Goal: Task Accomplishment & Management: Complete application form

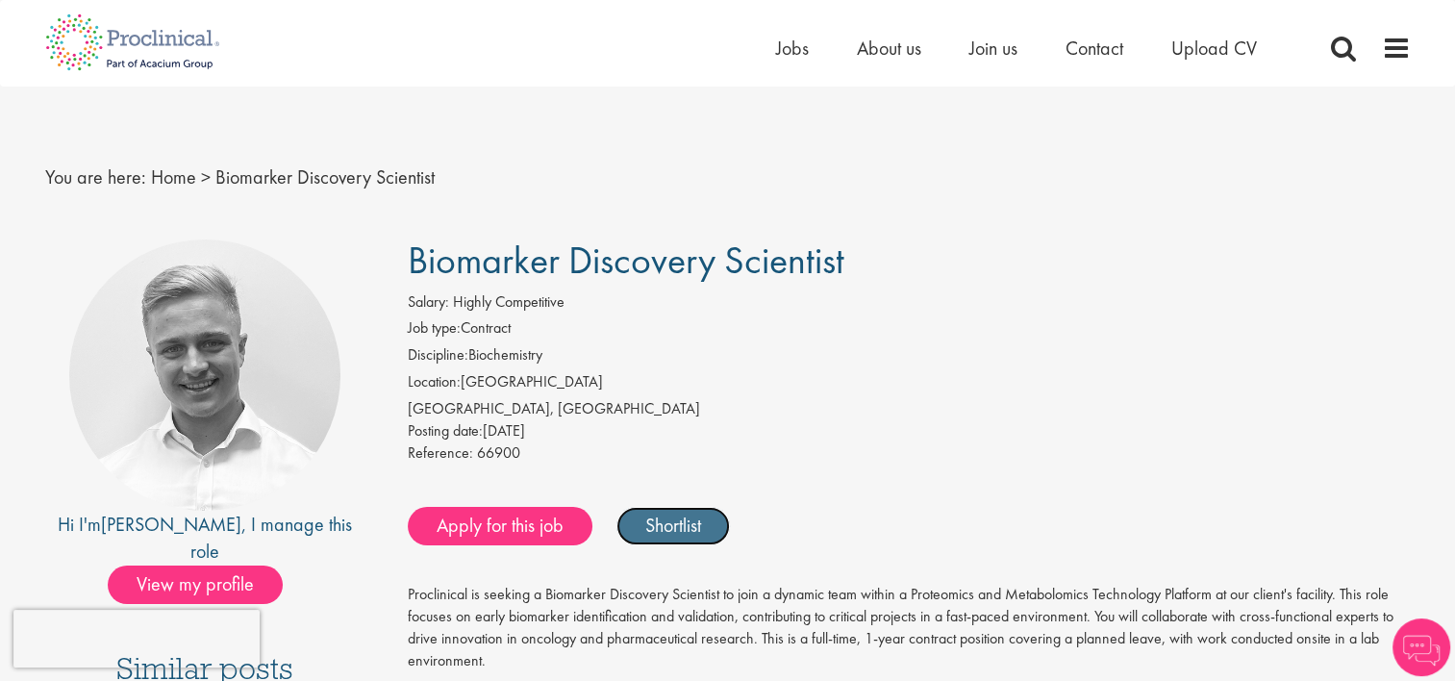
drag, startPoint x: 0, startPoint y: 0, endPoint x: 653, endPoint y: 527, distance: 838.9
click at [653, 527] on link "Shortlist" at bounding box center [672, 526] width 113 height 38
click at [653, 527] on link "Shortlisted" at bounding box center [683, 526] width 134 height 38
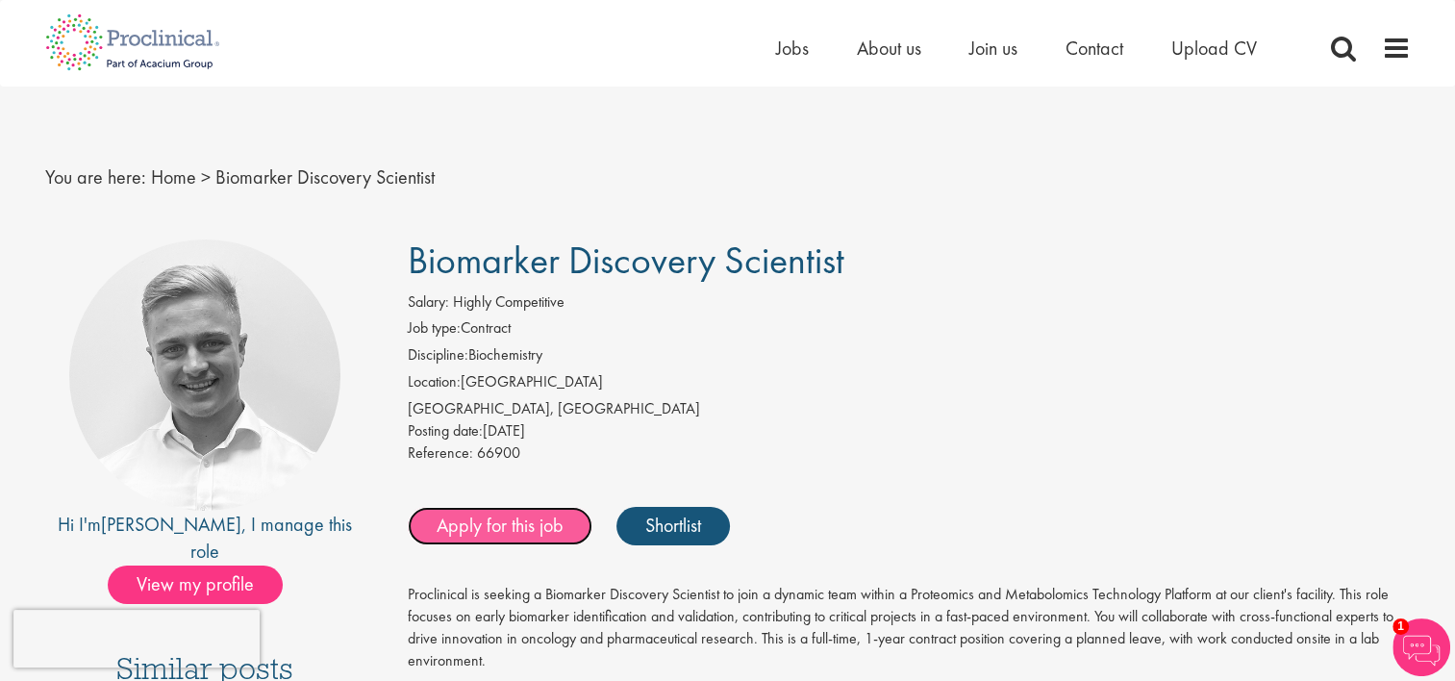
click at [517, 516] on link "Apply for this job" at bounding box center [500, 526] width 185 height 38
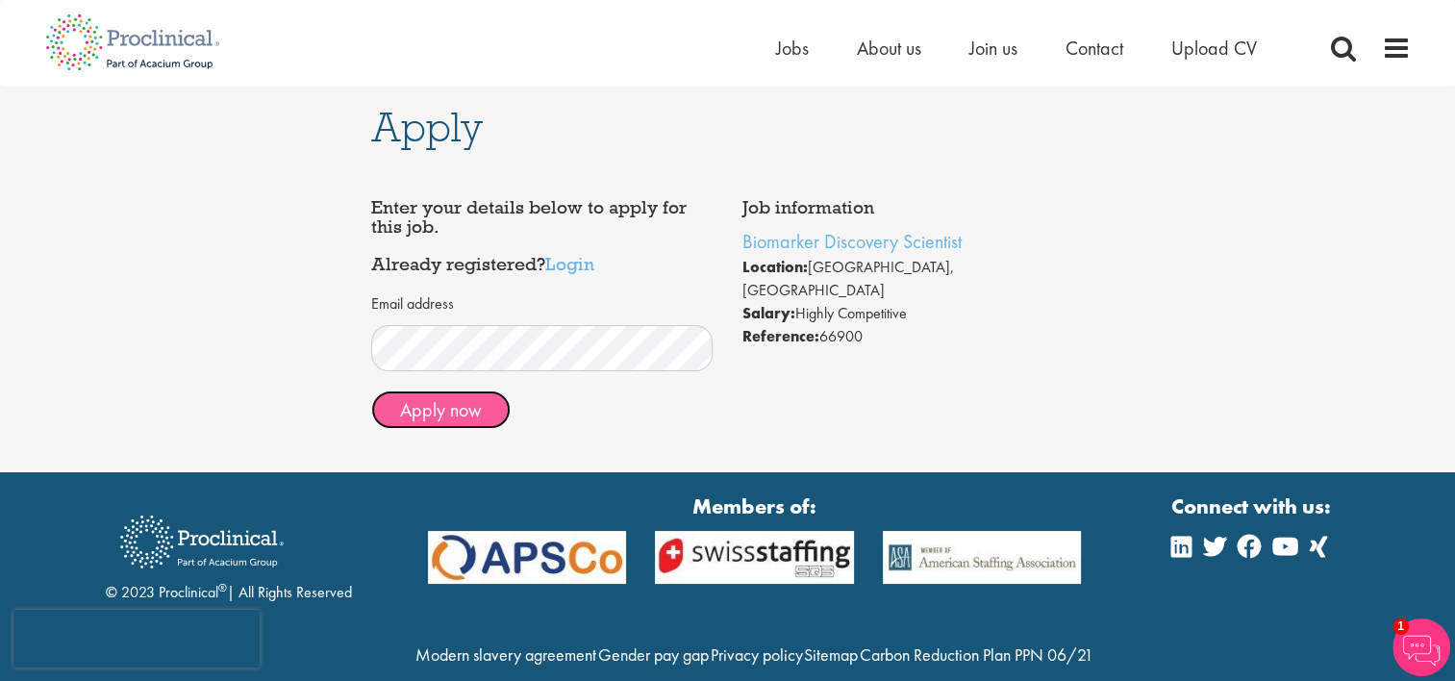
click at [424, 415] on button "Apply now" at bounding box center [440, 409] width 139 height 38
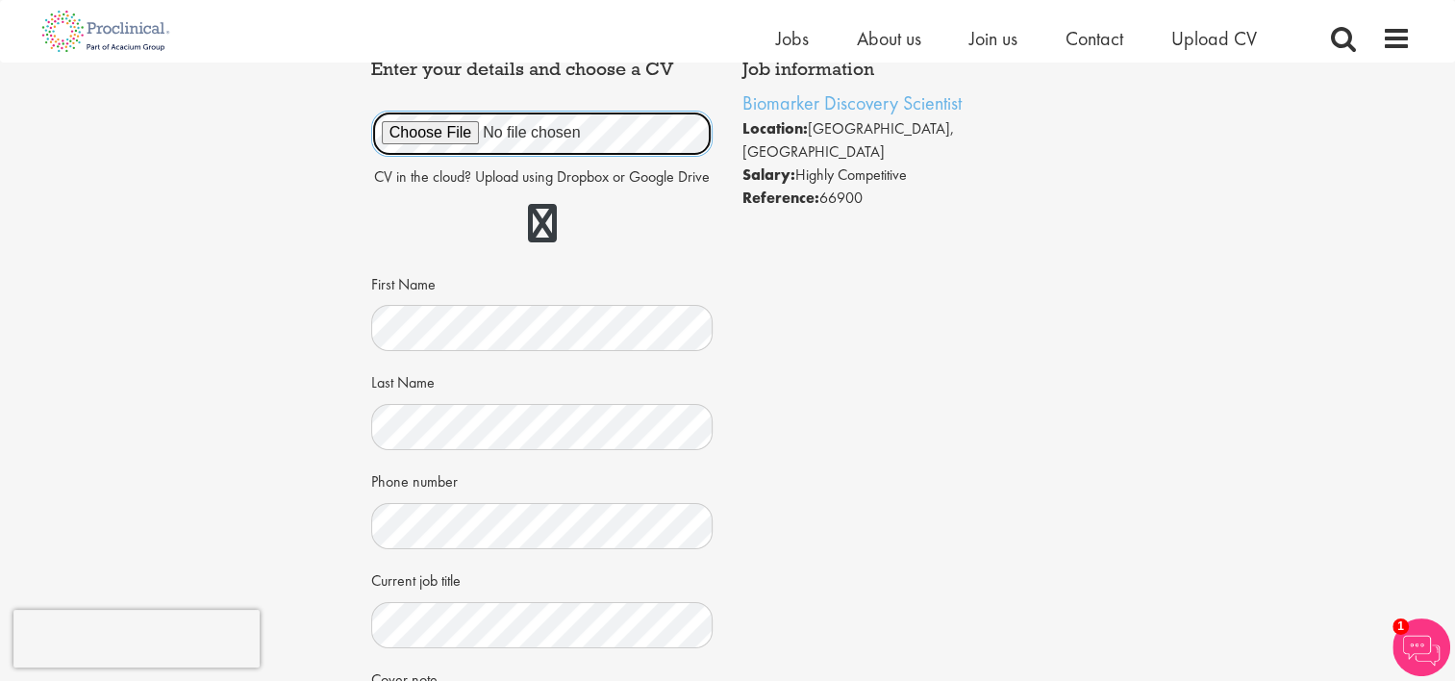
scroll to position [42, 0]
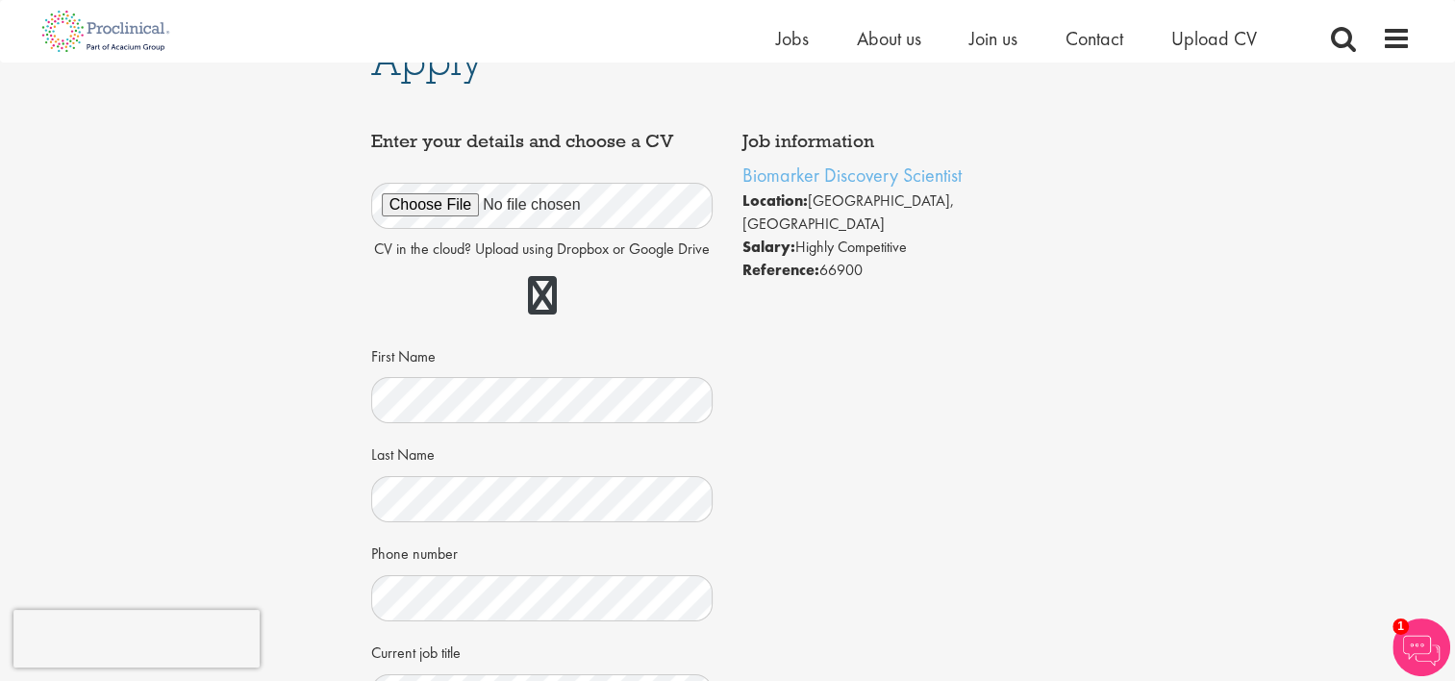
click at [535, 273] on div at bounding box center [542, 296] width 342 height 55
drag, startPoint x: 537, startPoint y: 283, endPoint x: 469, endPoint y: 289, distance: 68.6
click at [469, 289] on div at bounding box center [542, 296] width 342 height 55
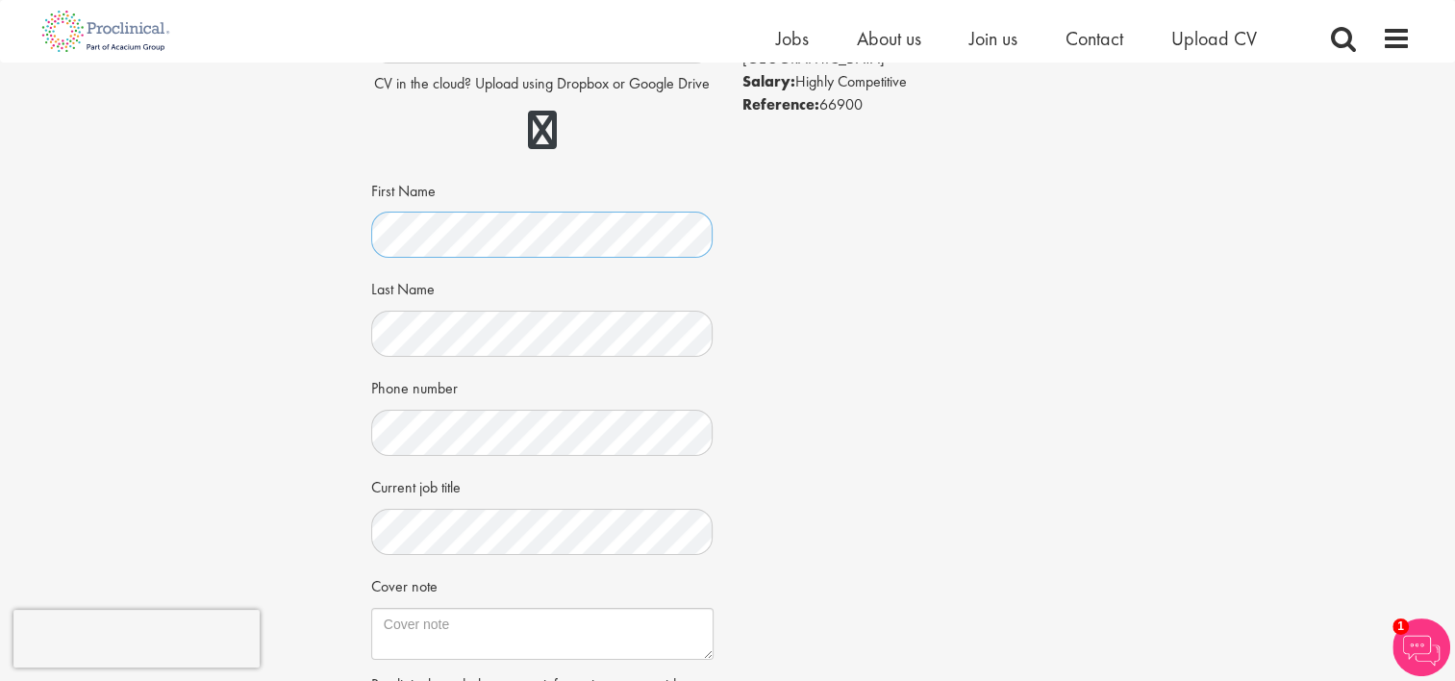
scroll to position [217, 0]
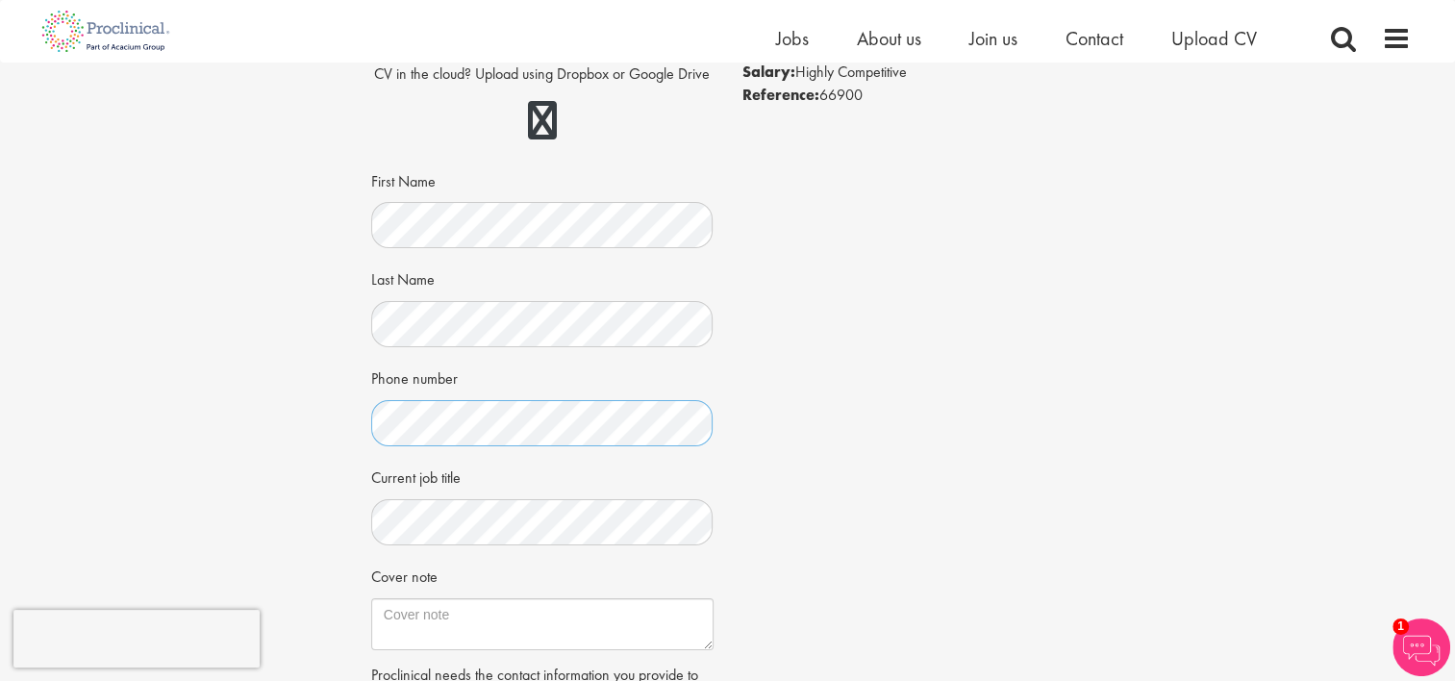
click at [348, 420] on div "Apply Job information Biomarker Discovery Scientist Location: Basel, Schweiz Sa…" at bounding box center [728, 366] width 1484 height 1042
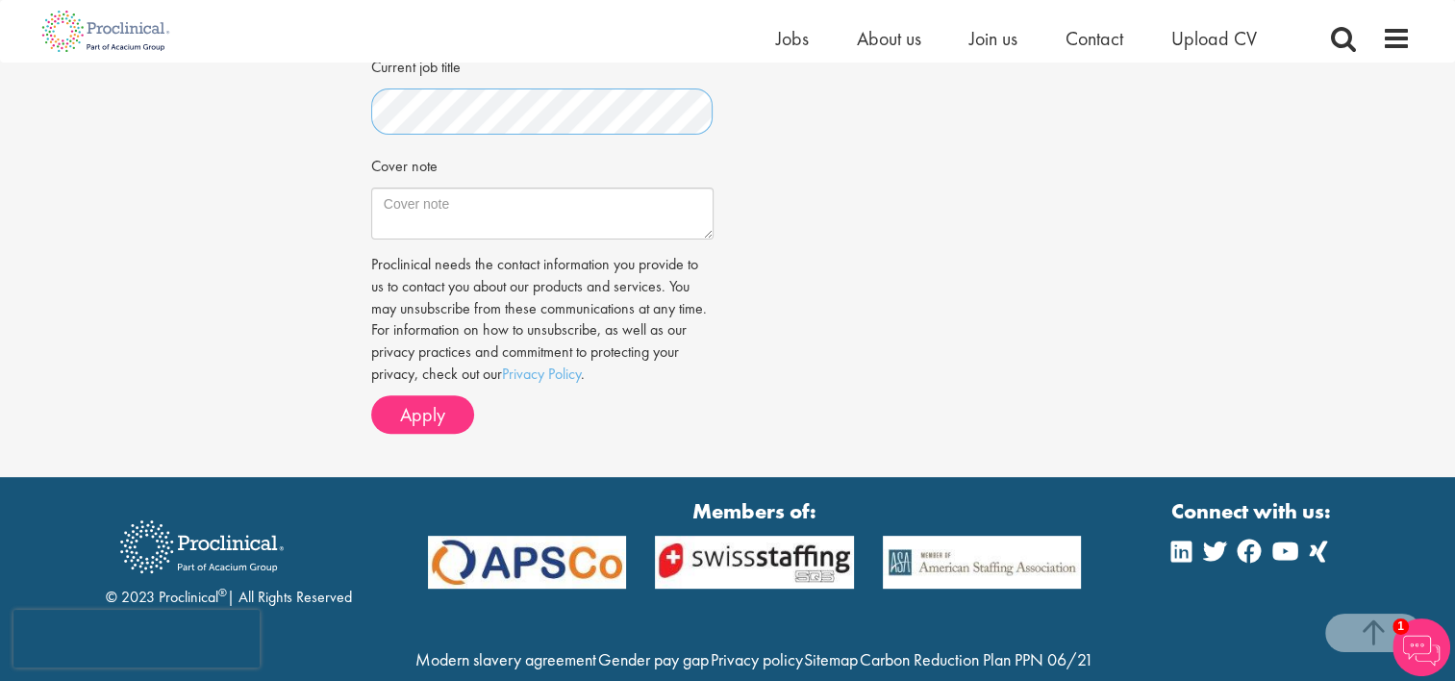
scroll to position [536, 0]
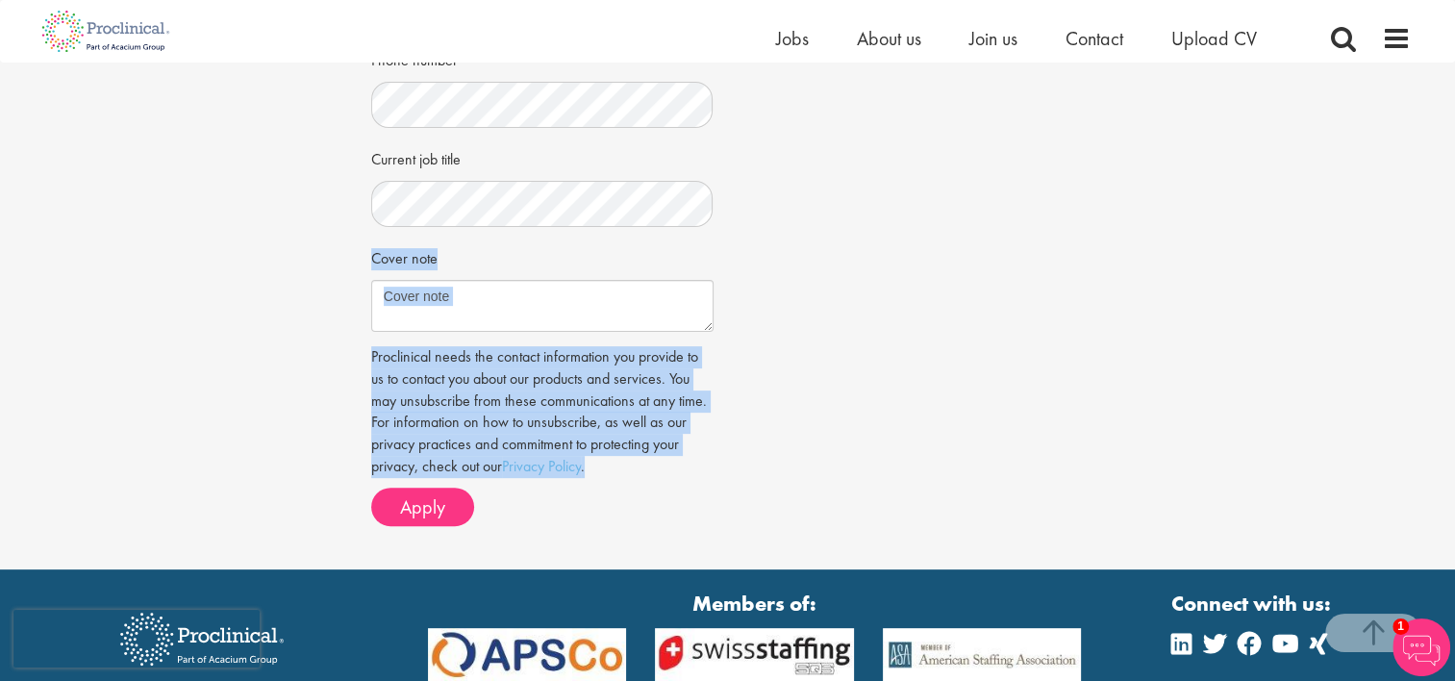
drag, startPoint x: 343, startPoint y: 258, endPoint x: 701, endPoint y: 469, distance: 415.5
click at [701, 469] on div "Apply Job information Biomarker Discovery Scientist Location: Basel, Schweiz Sa…" at bounding box center [728, 48] width 1484 height 1042
copy form "Cover note Proclinical needs the contact information you provide to us to conta…"
click at [574, 308] on textarea "Cover note" at bounding box center [542, 306] width 342 height 52
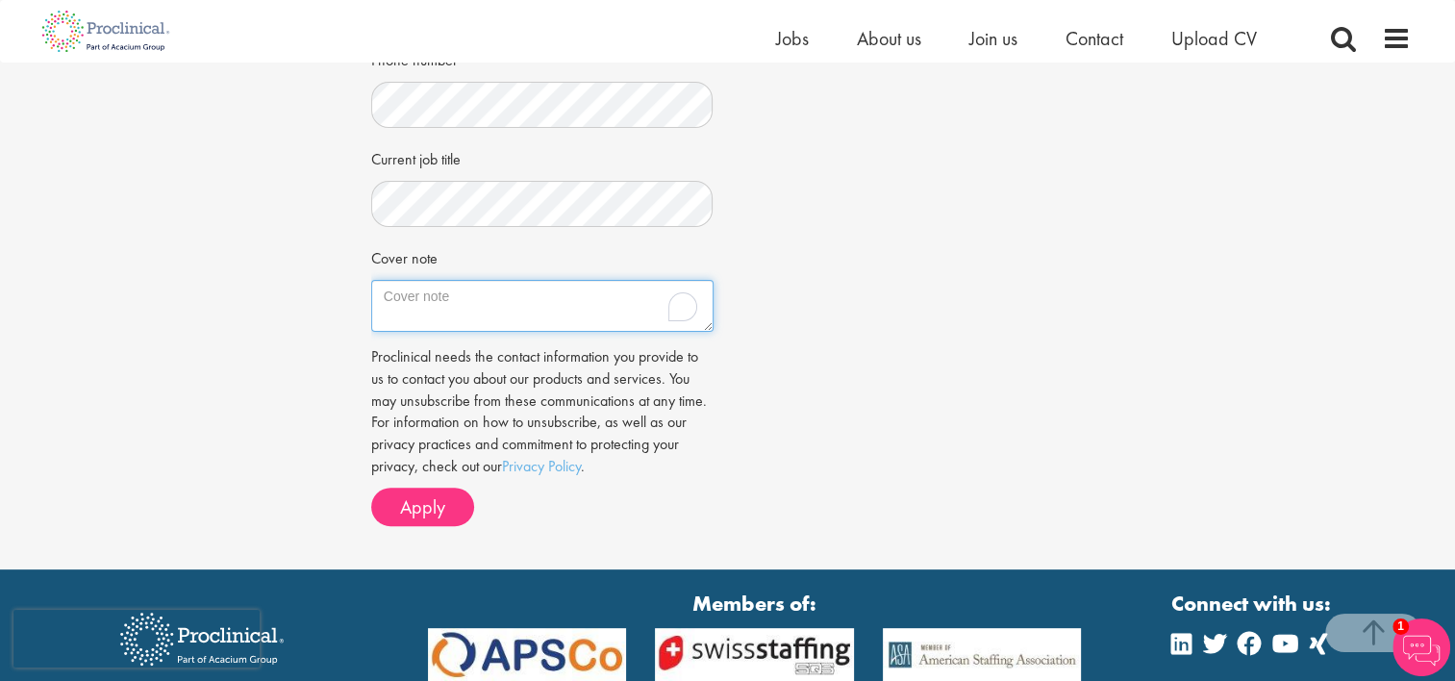
paste textarea "Dear Hiring Team, I am excited to apply for the position of Biomarker Discovery…"
type textarea "Dear Hiring Team, I am excited to apply for the position of Biomarker Discovery…"
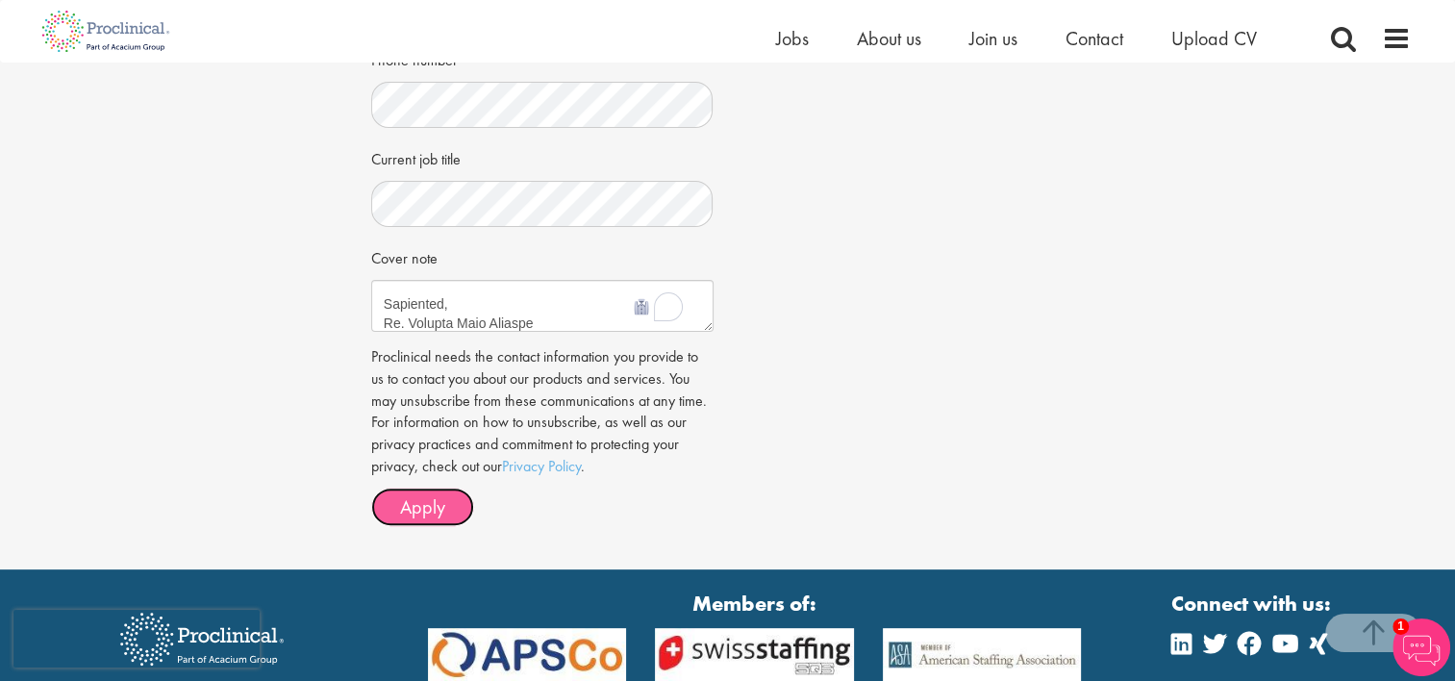
click at [434, 504] on span "Apply" at bounding box center [422, 506] width 45 height 25
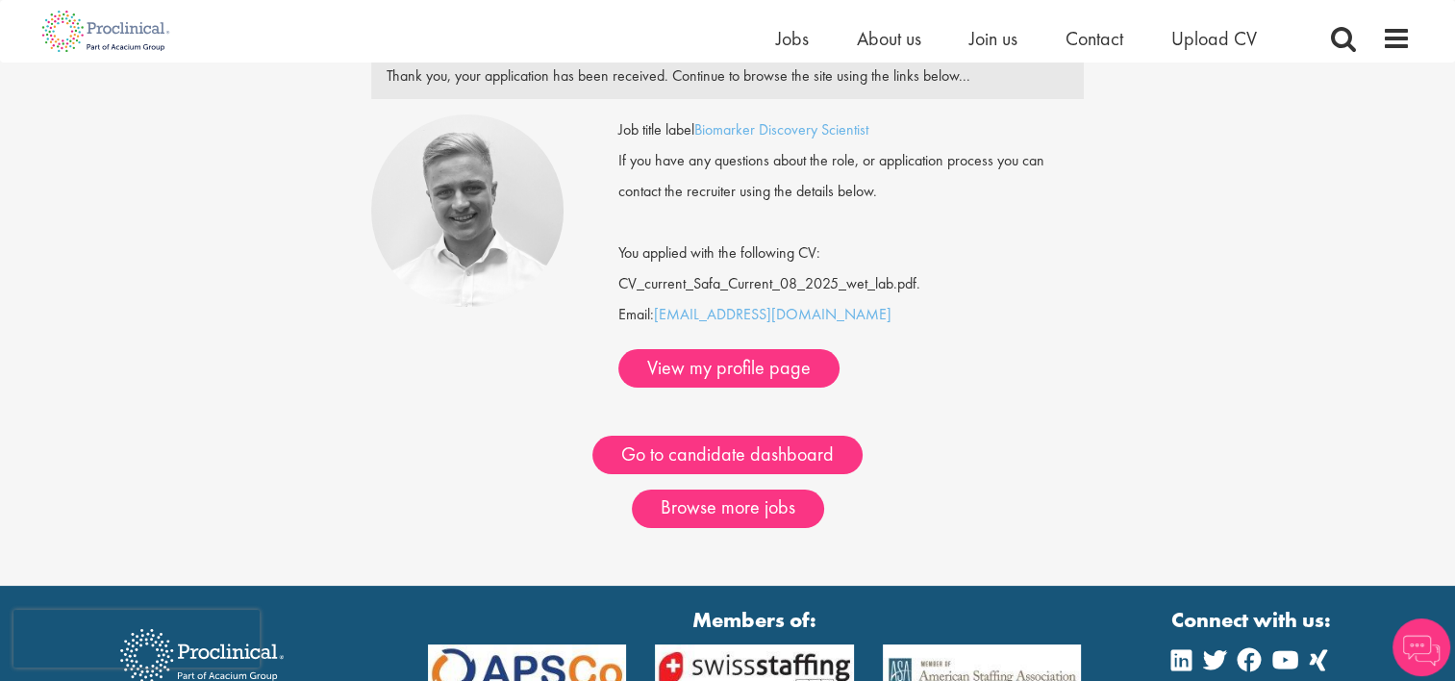
scroll to position [100, 0]
click at [839, 349] on link "View my profile page" at bounding box center [728, 368] width 221 height 38
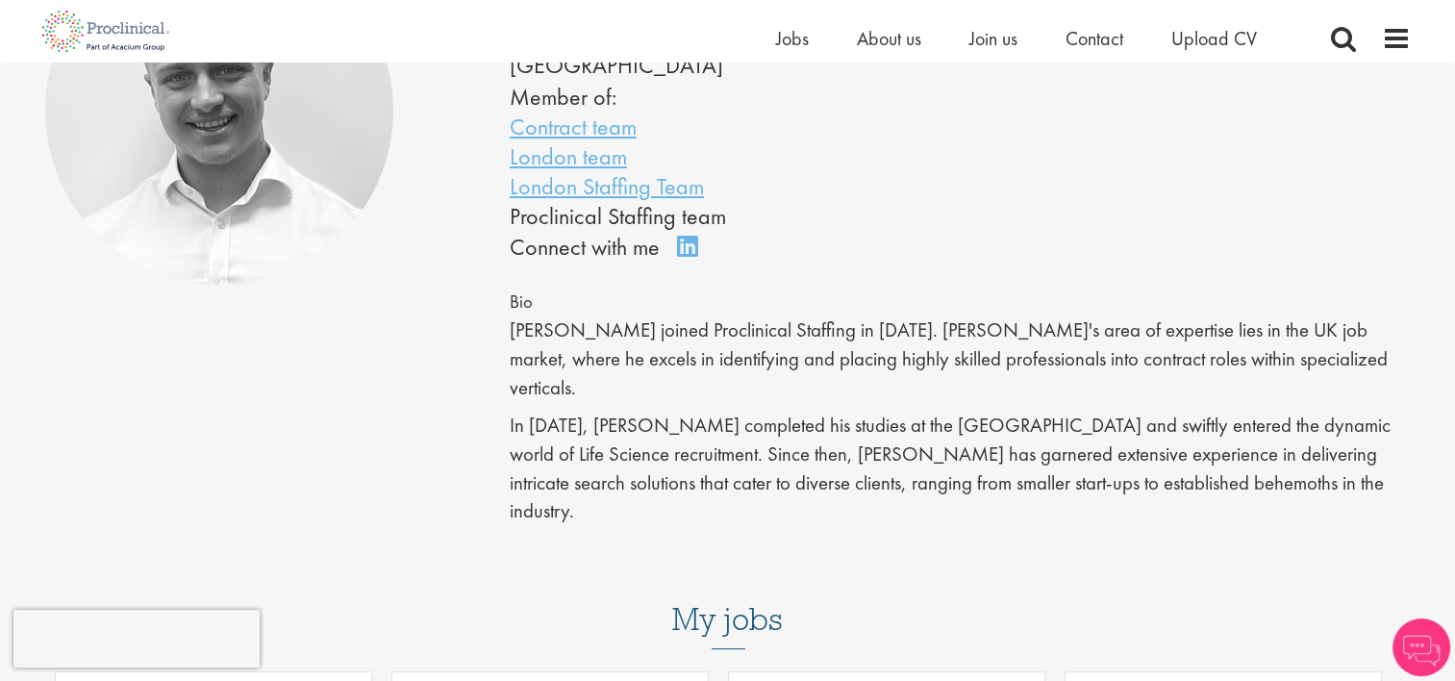
scroll to position [50, 0]
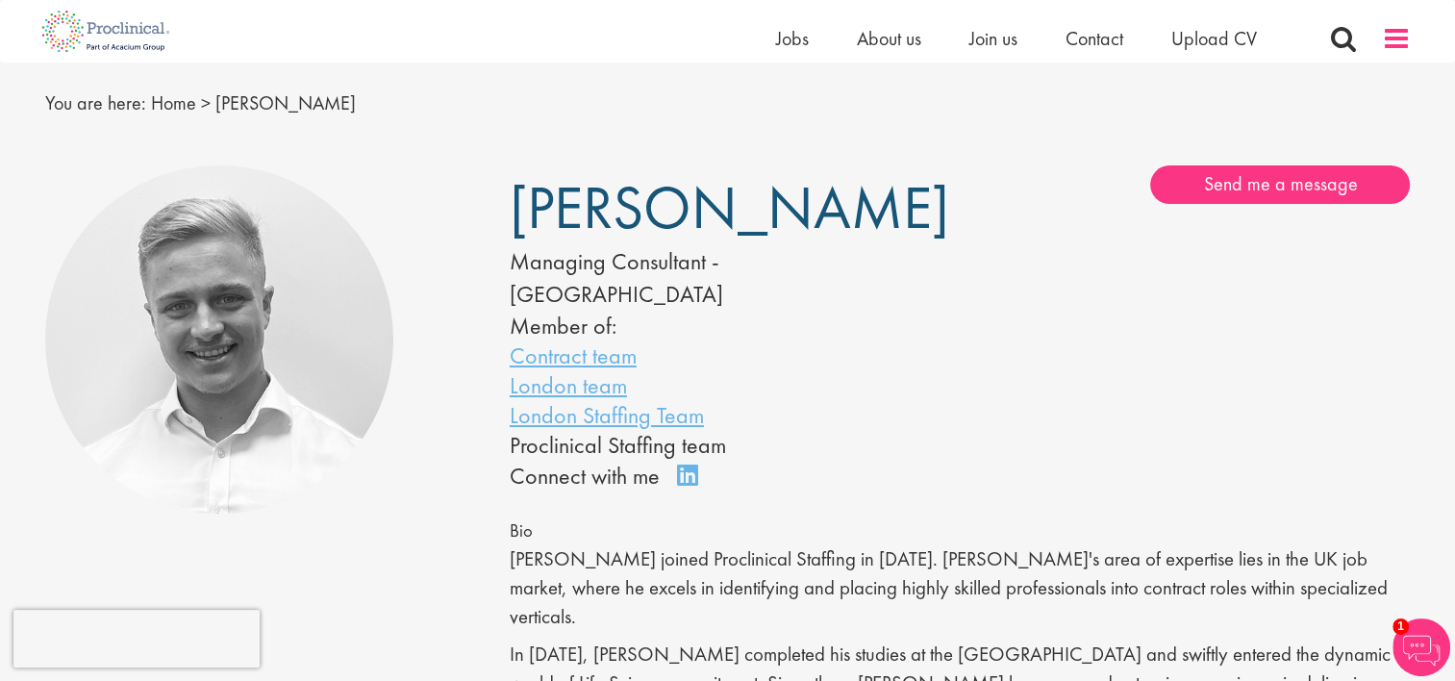
click at [1392, 30] on span at bounding box center [1396, 38] width 29 height 29
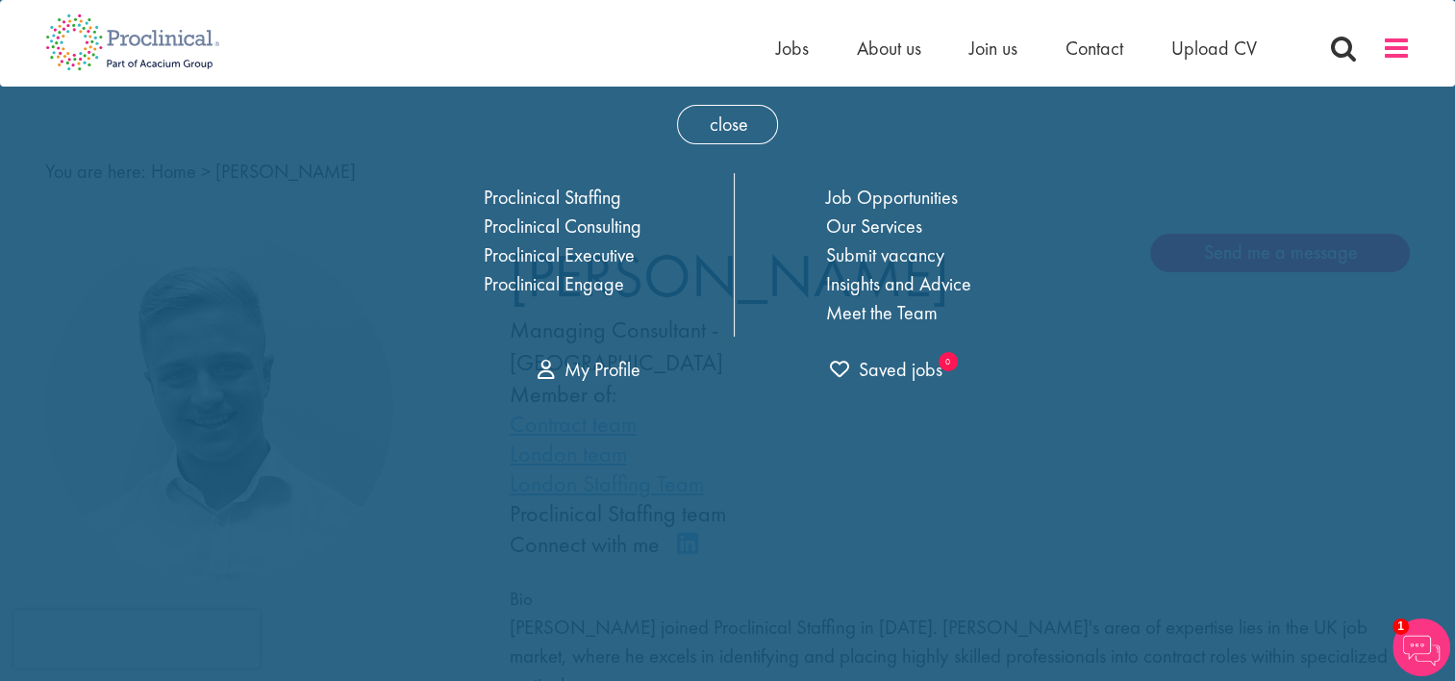
scroll to position [0, 0]
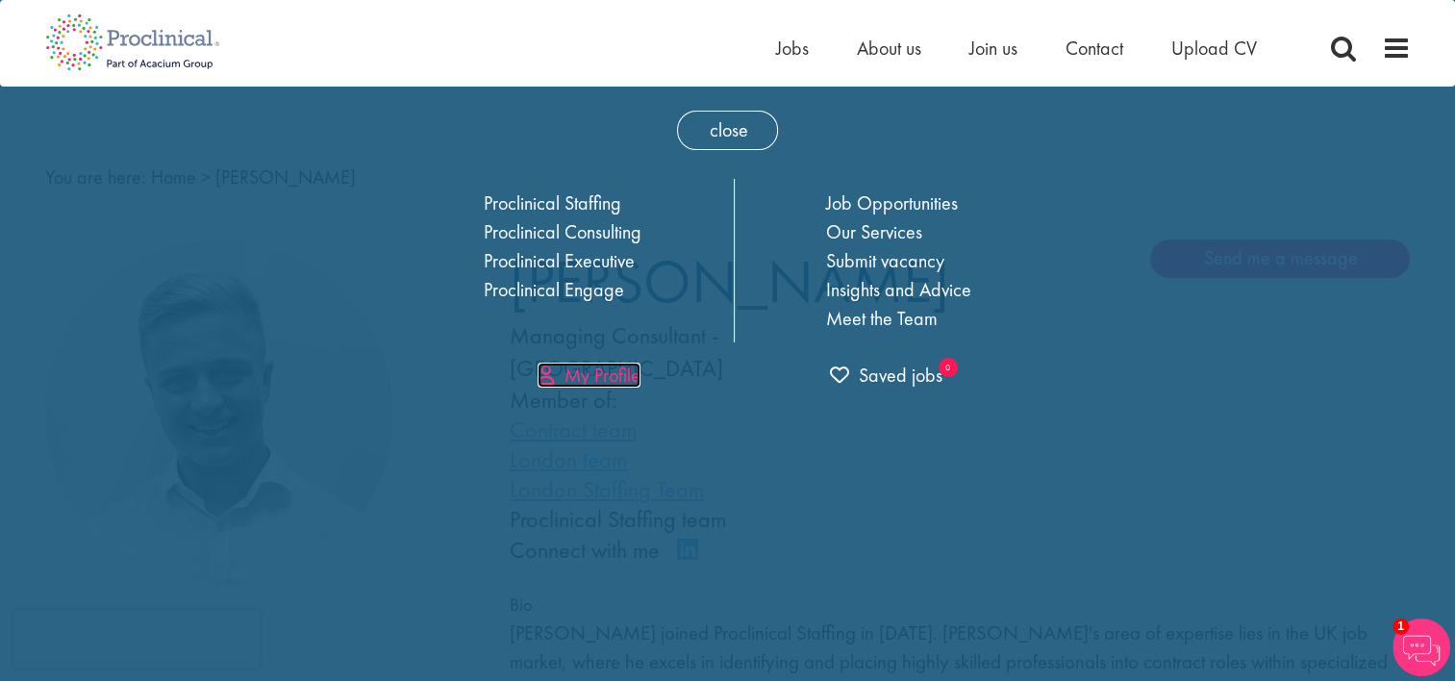
click at [628, 373] on link "My Profile" at bounding box center [588, 374] width 103 height 25
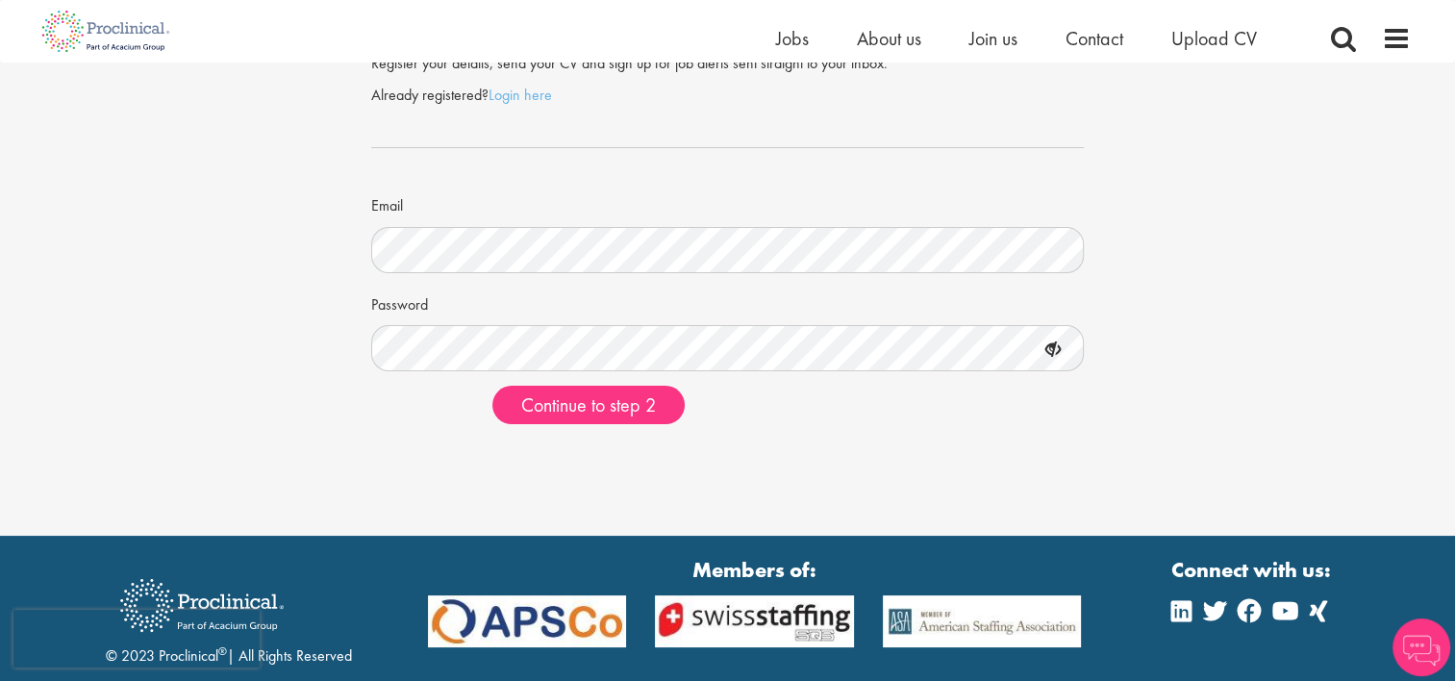
scroll to position [81, 0]
click at [628, 373] on form "Already registered? Login here Email Password Continue to step 2" at bounding box center [728, 255] width 685 height 340
click at [627, 399] on span "Continue to step 2" at bounding box center [588, 404] width 135 height 25
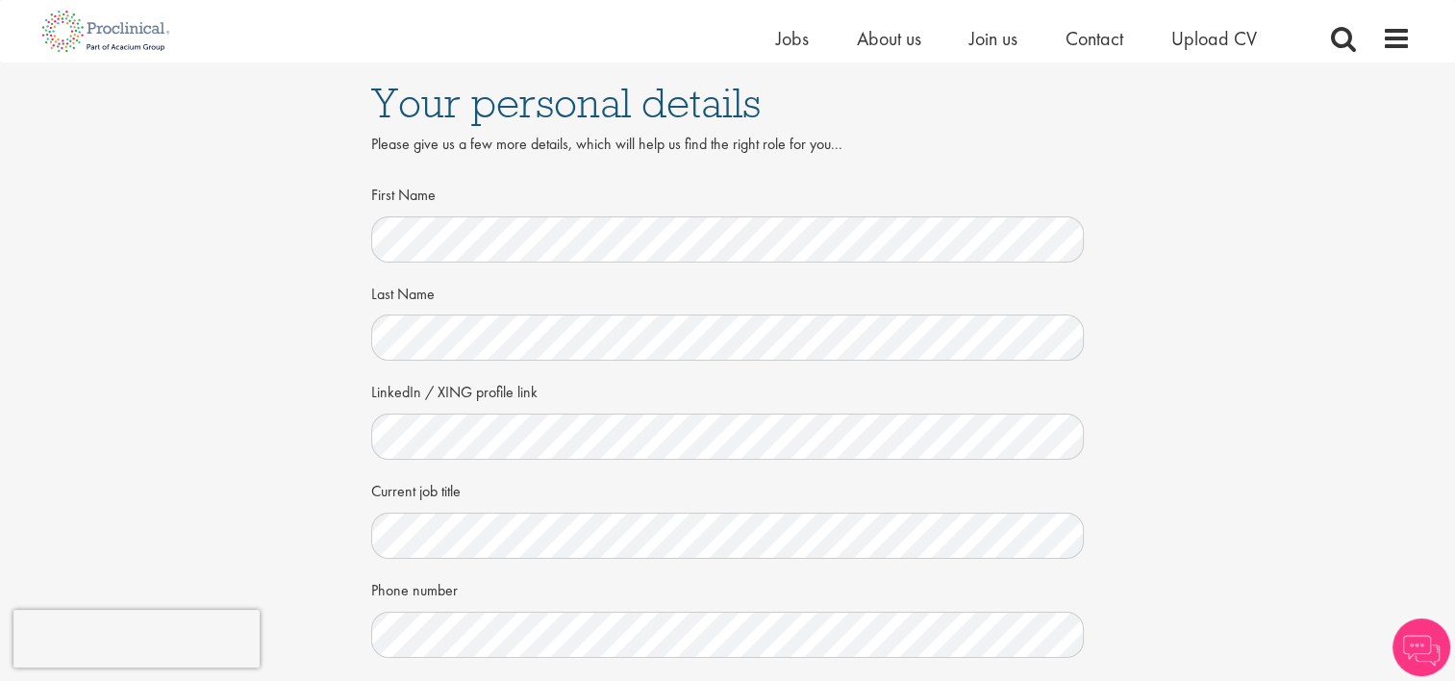
scroll to position [50, 0]
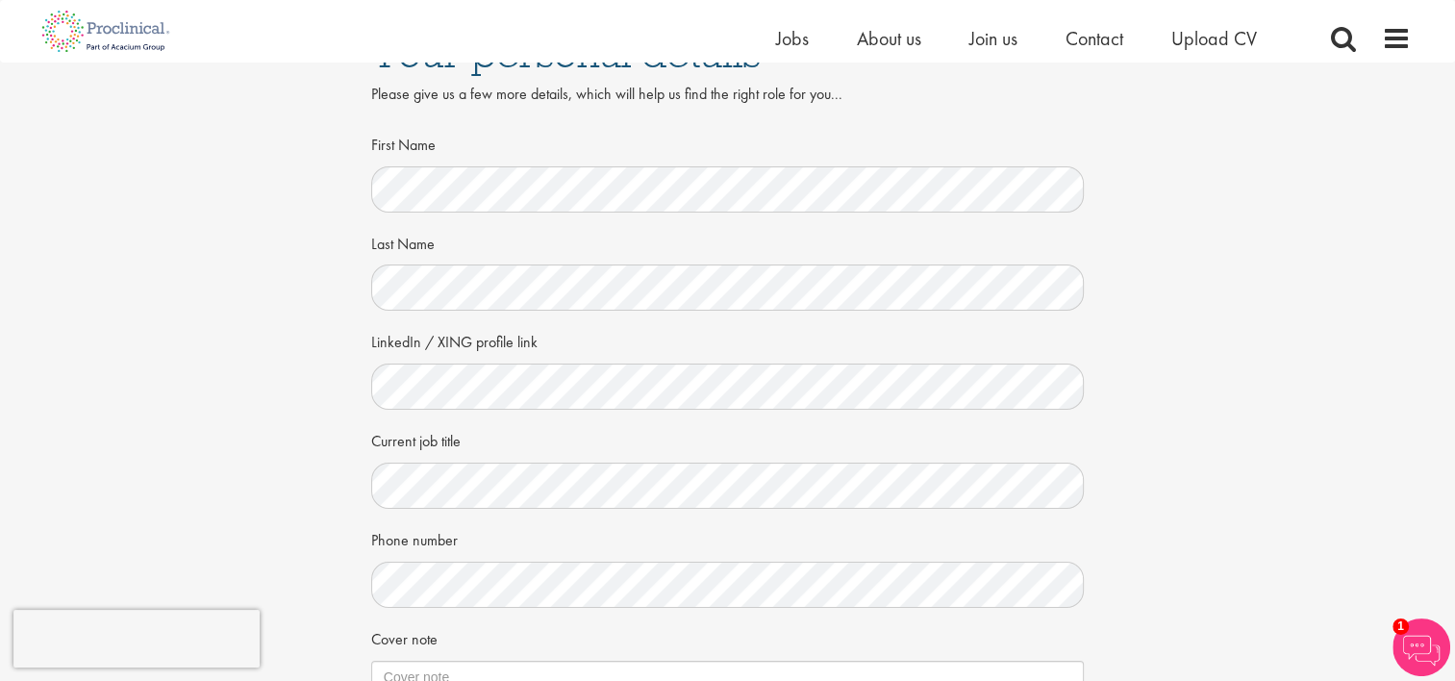
click at [348, 398] on div "Your personal details Please give us a few more details, which will help us fin…" at bounding box center [728, 452] width 1484 height 880
click at [239, 423] on div "Your personal details Please give us a few more details, which will help us fin…" at bounding box center [728, 452] width 1484 height 880
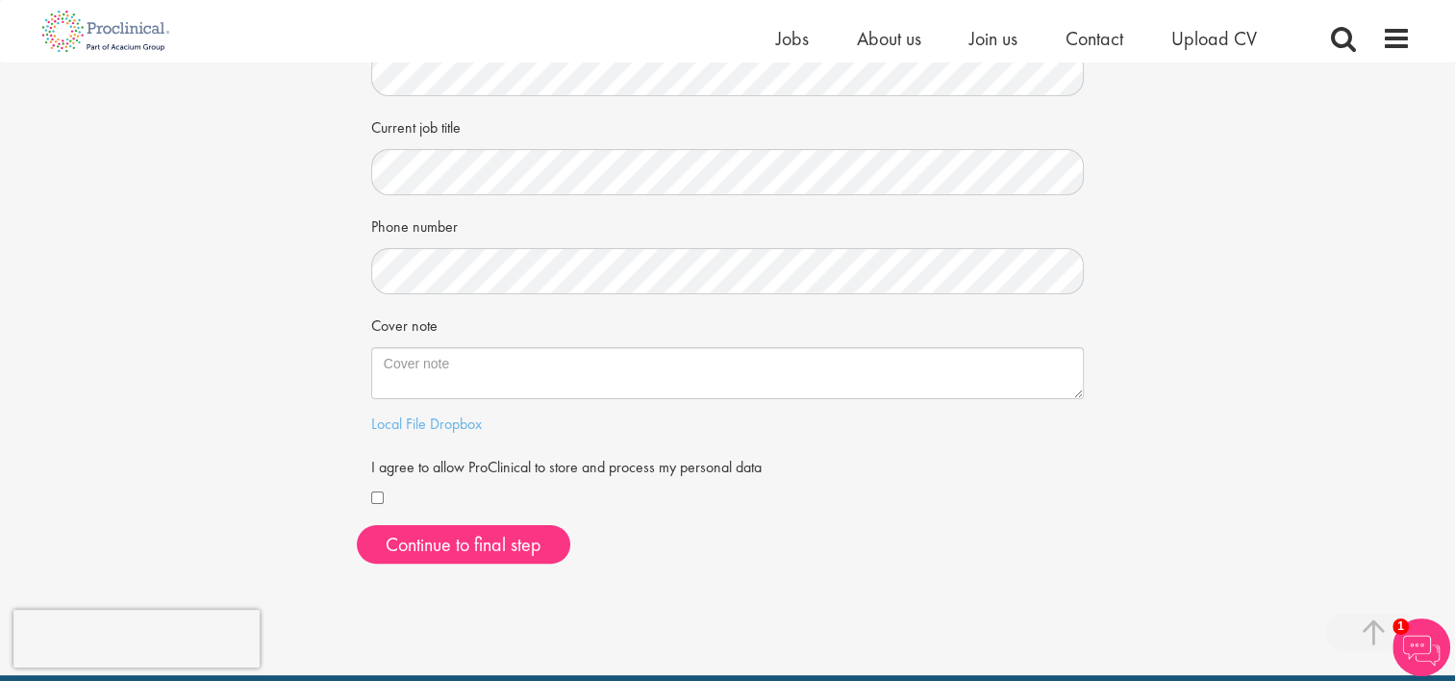
scroll to position [364, 0]
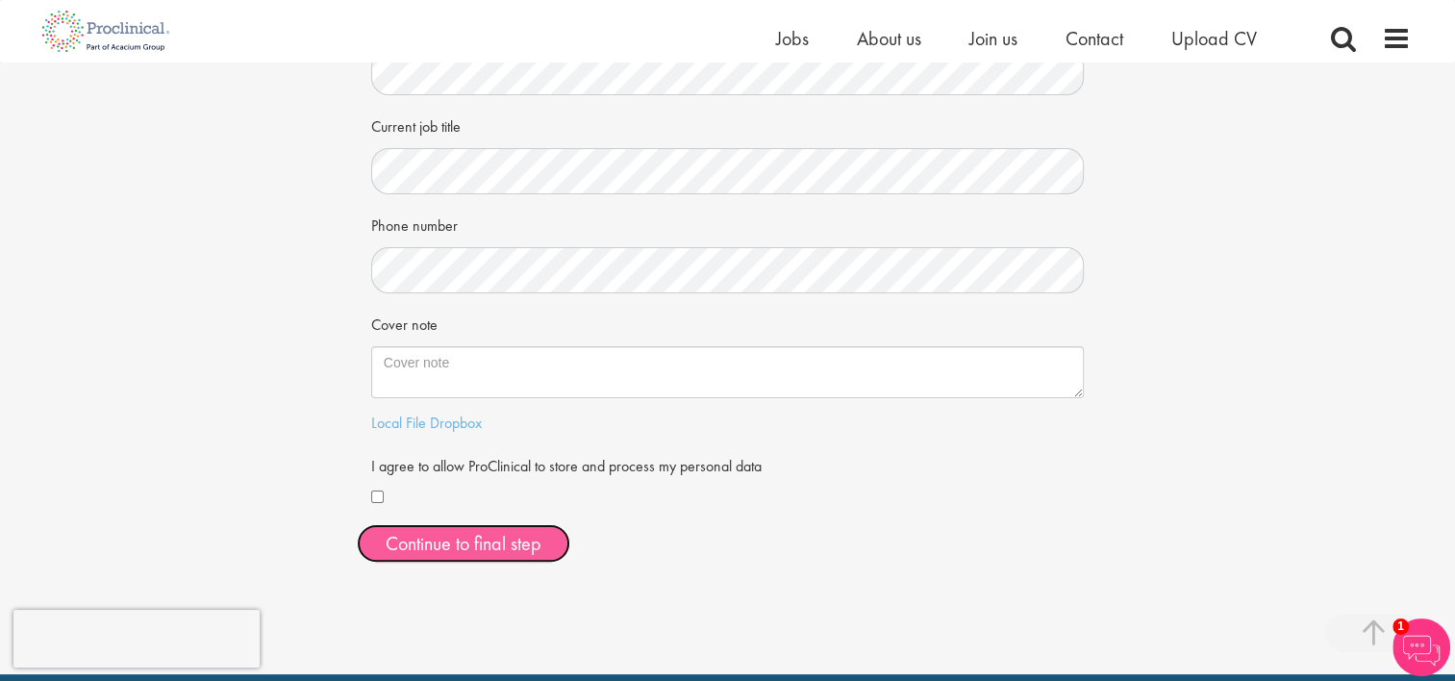
click at [432, 557] on button "Continue to final step" at bounding box center [463, 543] width 213 height 38
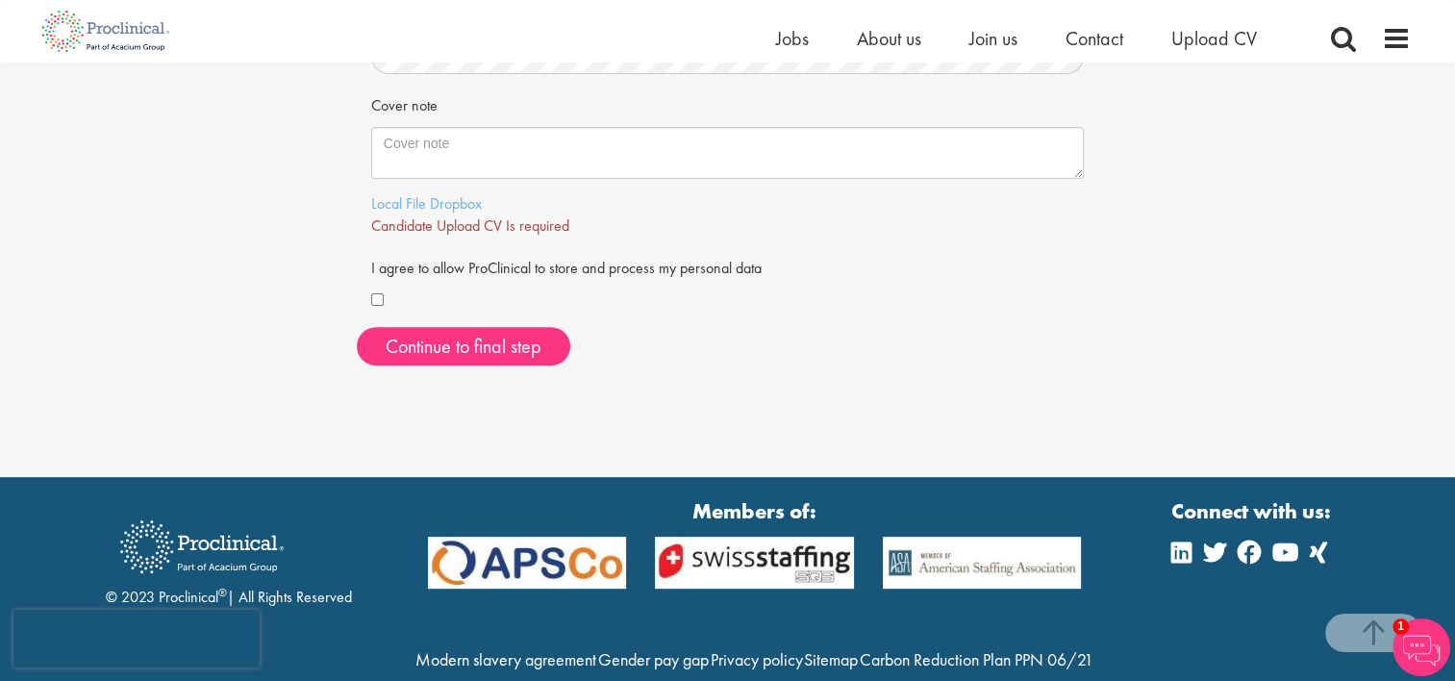
scroll to position [566, 0]
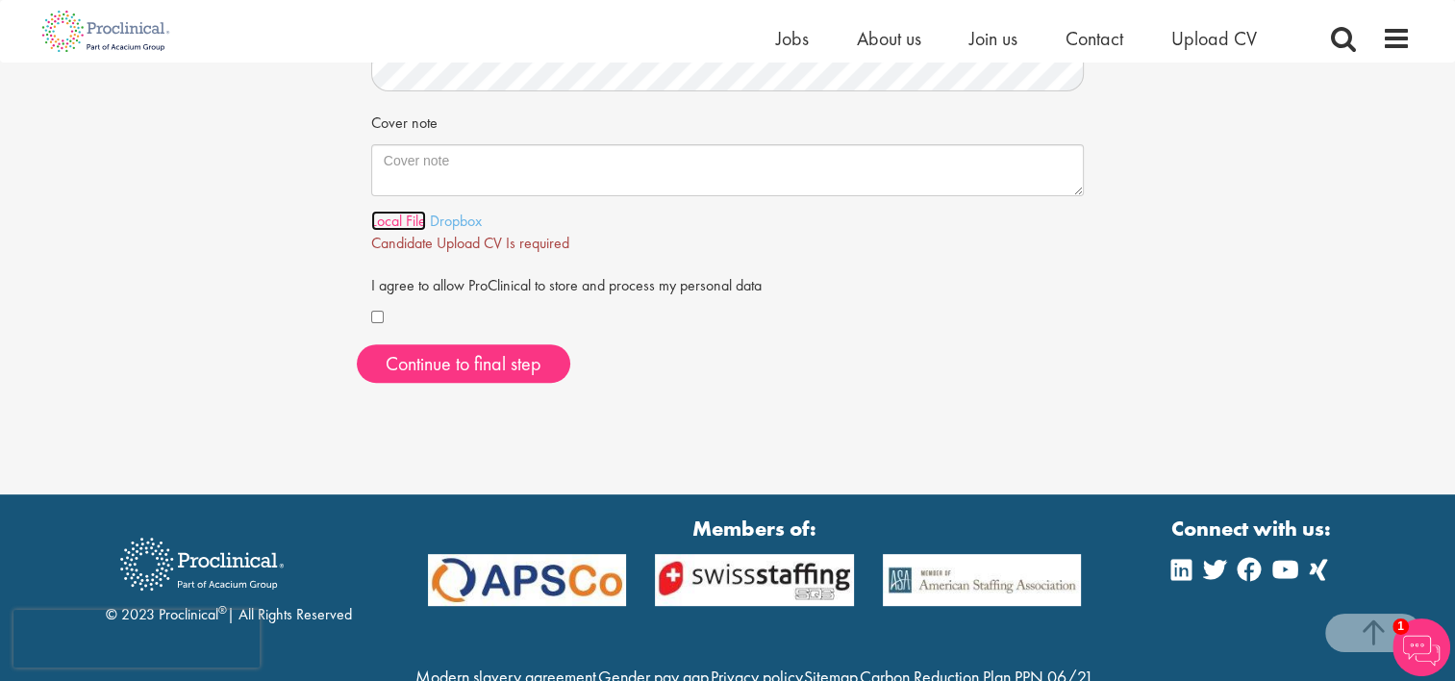
click at [404, 223] on link "Local File" at bounding box center [398, 221] width 55 height 20
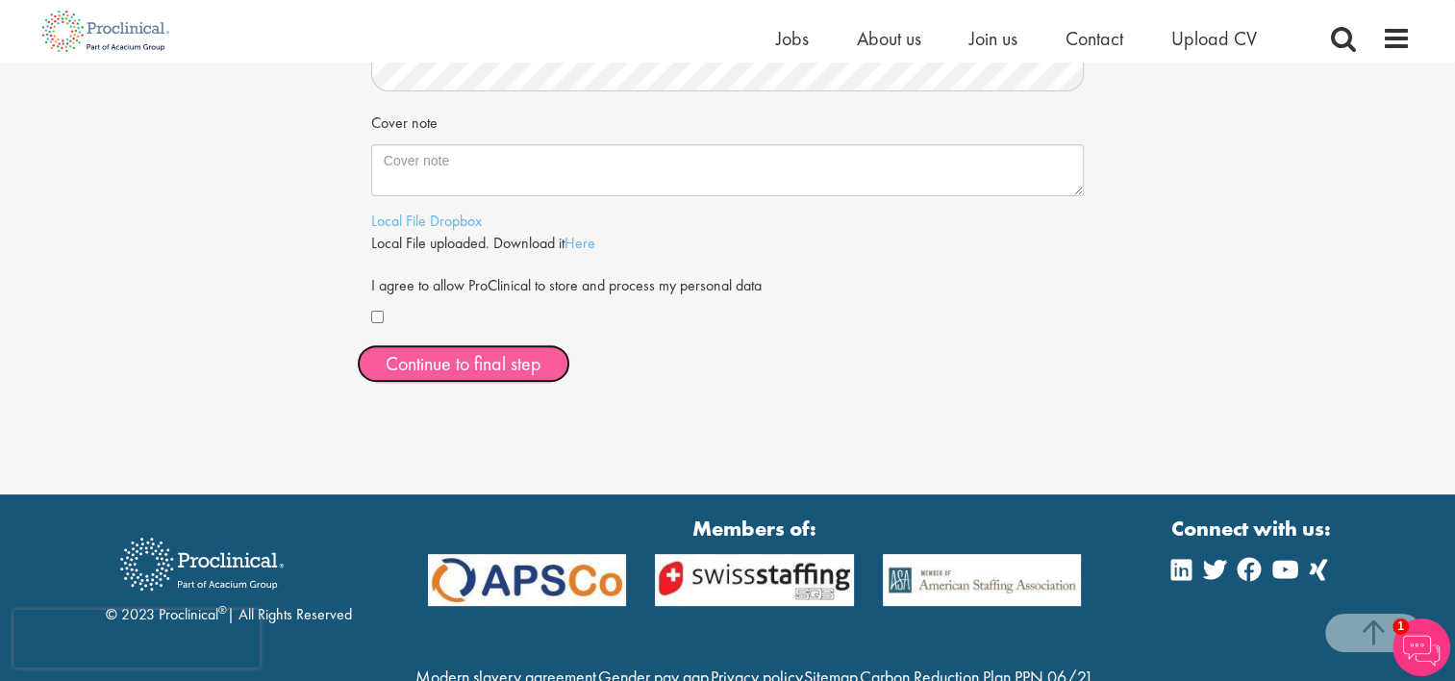
click at [467, 360] on span "Continue to final step" at bounding box center [464, 363] width 156 height 25
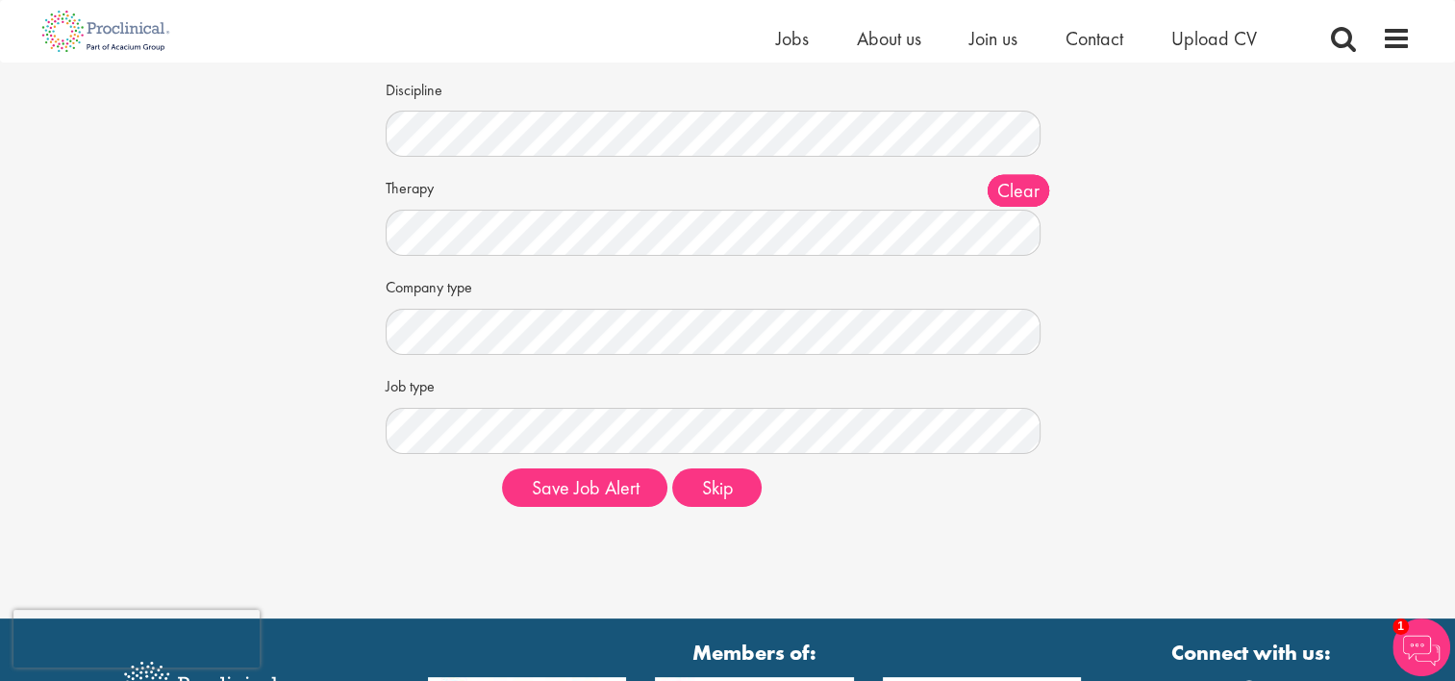
scroll to position [206, 0]
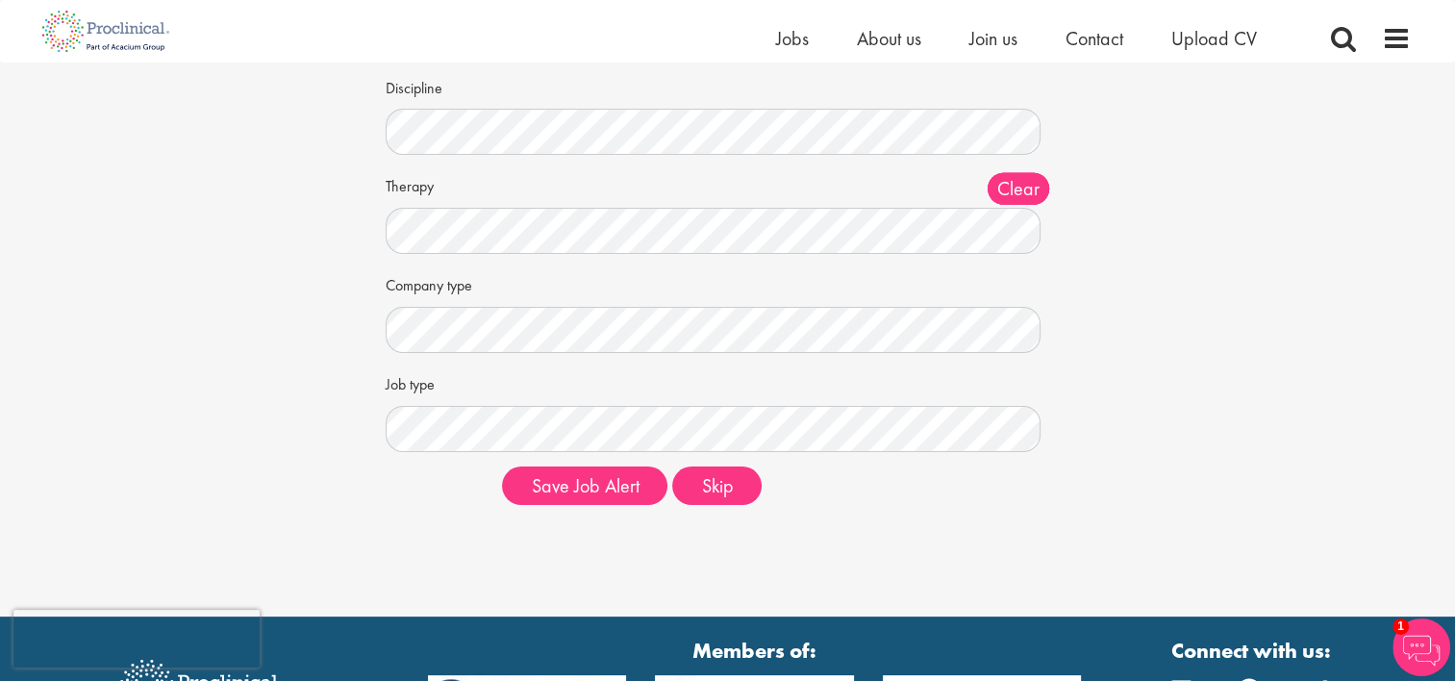
click at [708, 457] on form "Keywords Discipline Clear All Computer Science Data Science Recruitment Consult…" at bounding box center [728, 238] width 656 height 533
click at [710, 470] on button "Skip" at bounding box center [716, 485] width 89 height 38
